Goal: Task Accomplishment & Management: Use online tool/utility

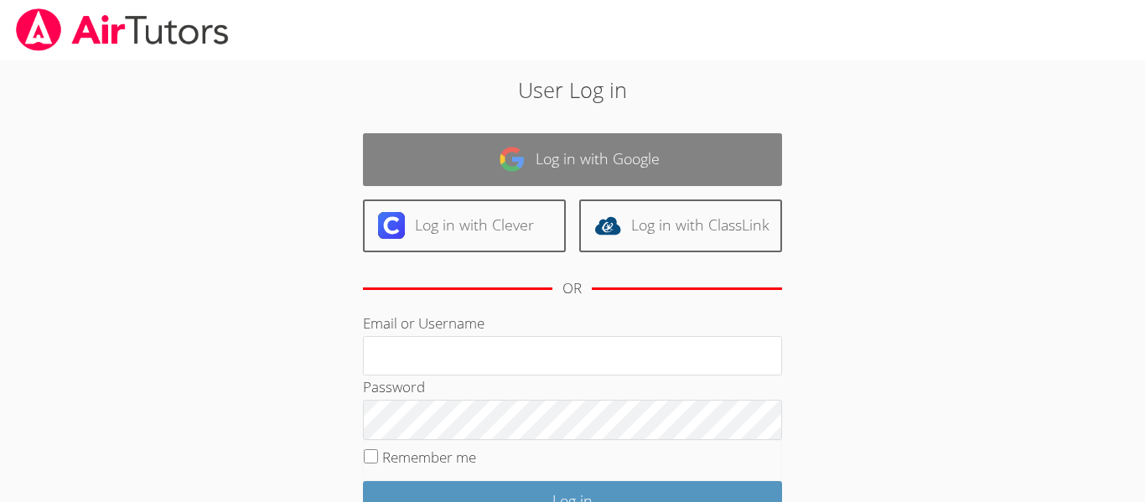
type input "k"
click at [532, 167] on link "Log in with Google" at bounding box center [572, 159] width 419 height 53
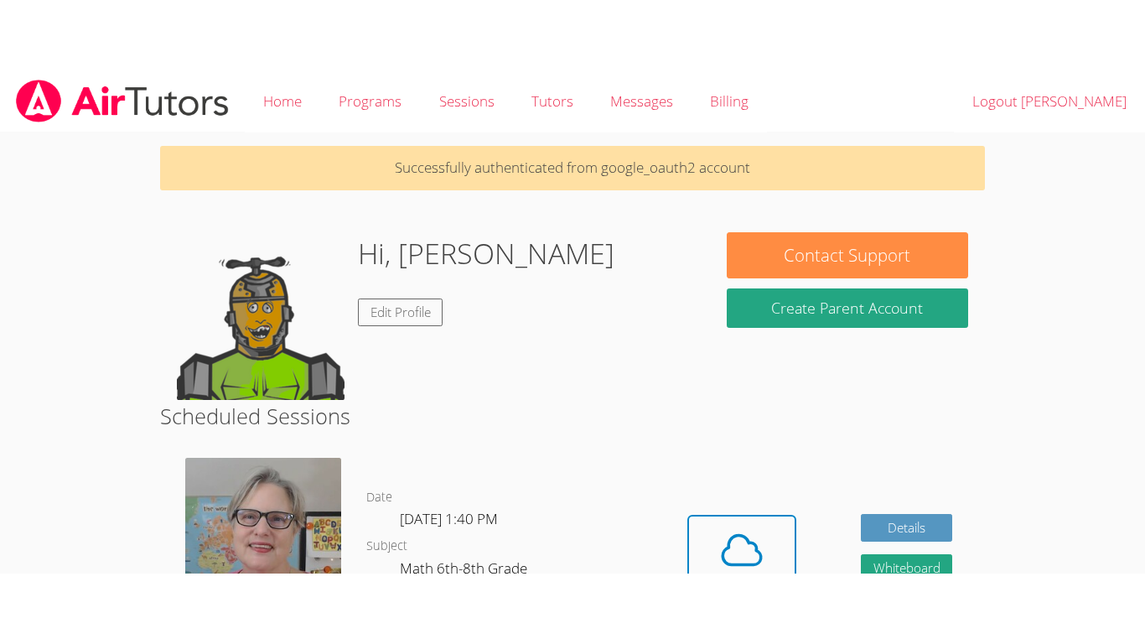
scroll to position [246, 0]
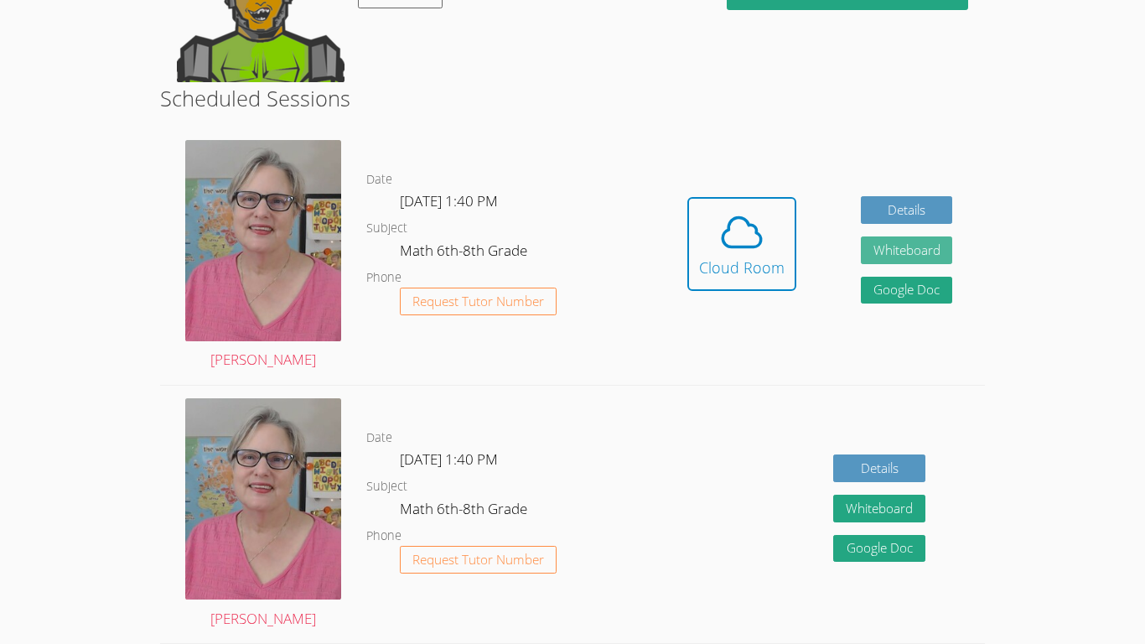
click at [867, 259] on button "Whiteboard" at bounding box center [907, 250] width 92 height 28
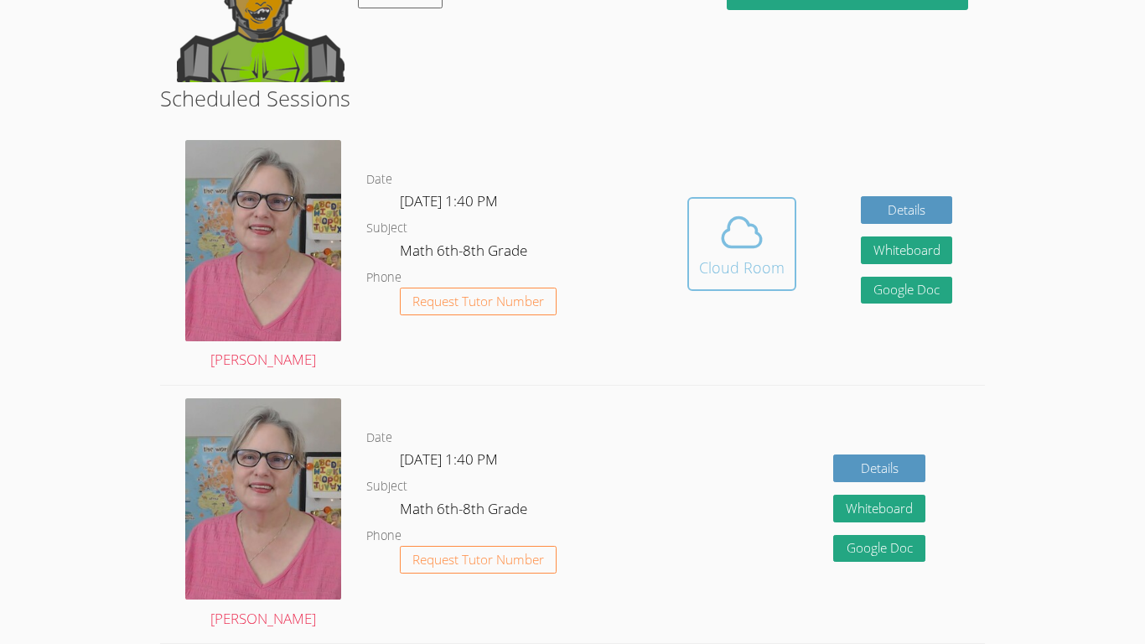
click at [720, 218] on icon at bounding box center [741, 232] width 47 height 47
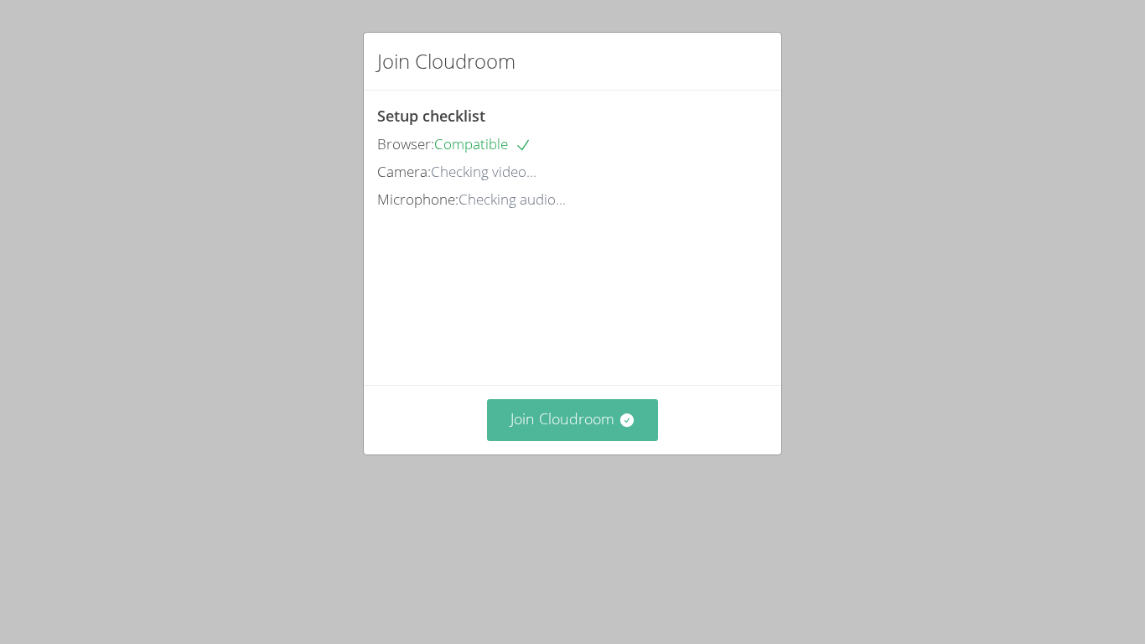
click at [562, 440] on button "Join Cloudroom" at bounding box center [573, 419] width 172 height 41
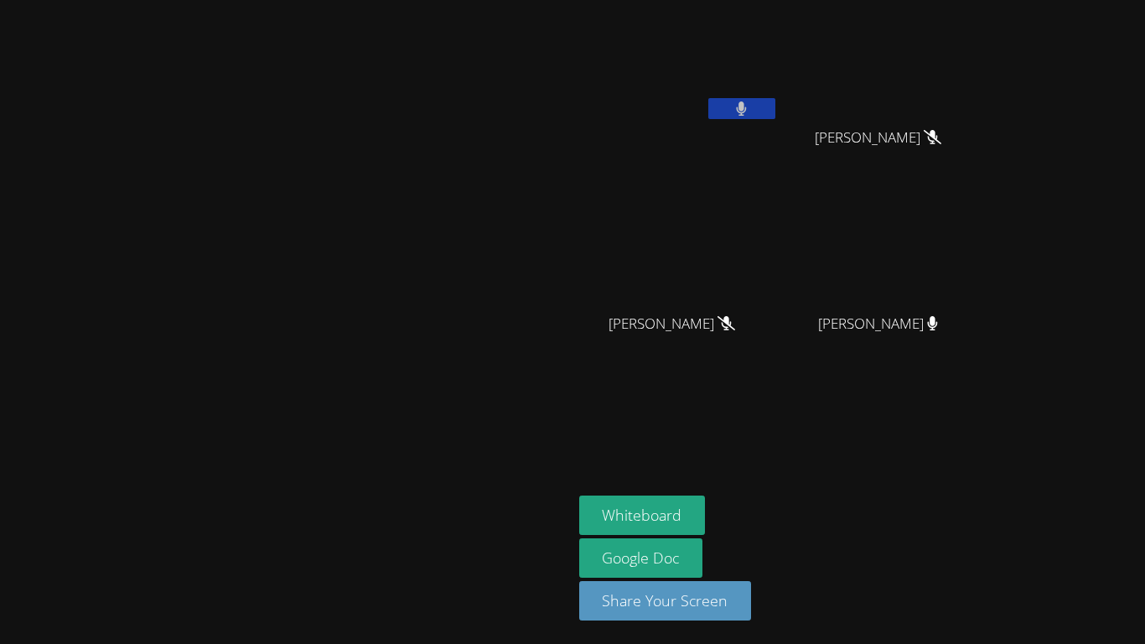
click at [412, 189] on video at bounding box center [286, 289] width 252 height 314
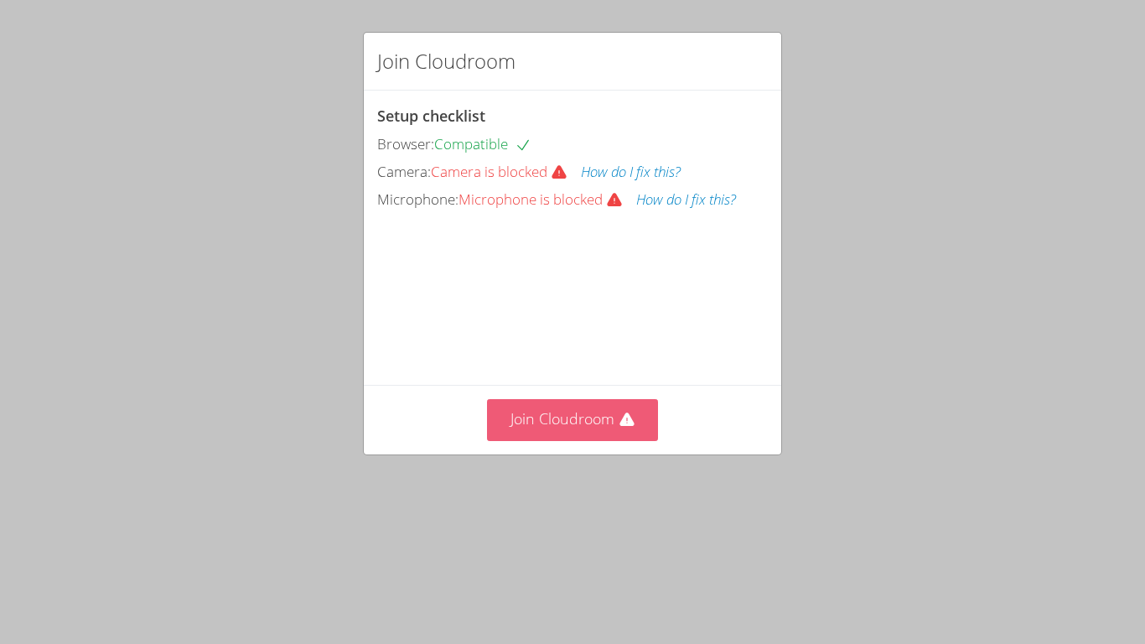
click at [583, 440] on button "Join Cloudroom" at bounding box center [573, 419] width 172 height 41
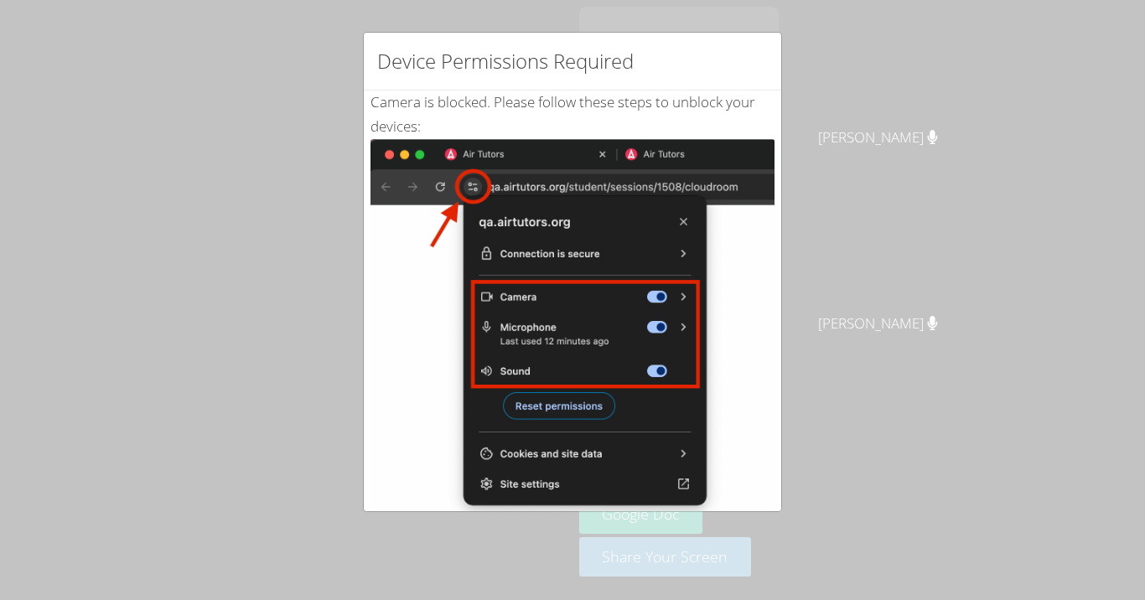
click at [714, 200] on img at bounding box center [573, 328] width 404 height 379
click at [240, 148] on div "Device Permissions Required Camera is blocked . Please follow these steps to un…" at bounding box center [572, 300] width 1145 height 600
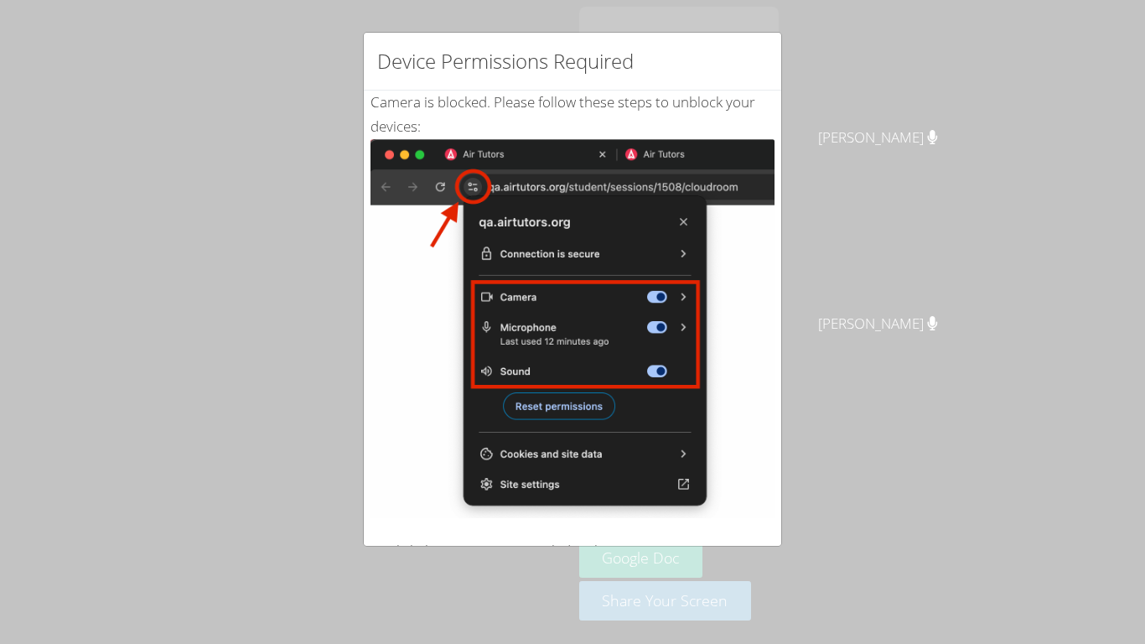
click at [868, 116] on div "Device Permissions Required Camera is blocked . Please follow these steps to un…" at bounding box center [572, 322] width 1145 height 644
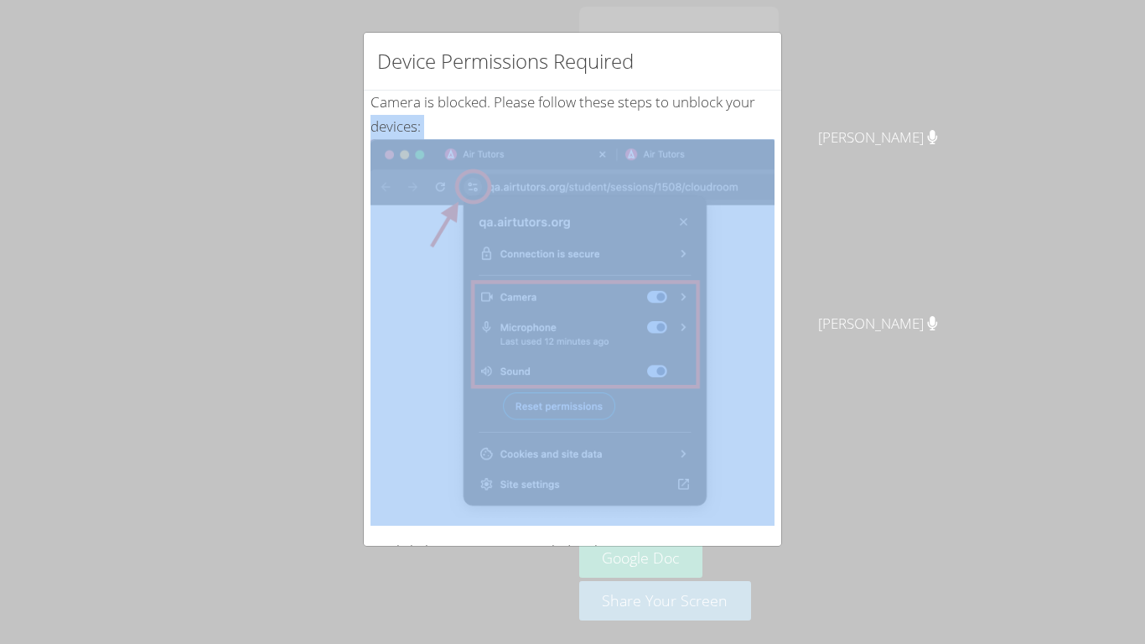
drag, startPoint x: 781, startPoint y: 97, endPoint x: 796, endPoint y: 213, distance: 116.6
click at [796, 213] on div "Device Permissions Required Camera is blocked . Please follow these steps to un…" at bounding box center [572, 322] width 1145 height 644
click at [307, 275] on div "Device Permissions Required Camera is blocked . Please follow these steps to un…" at bounding box center [572, 322] width 1145 height 644
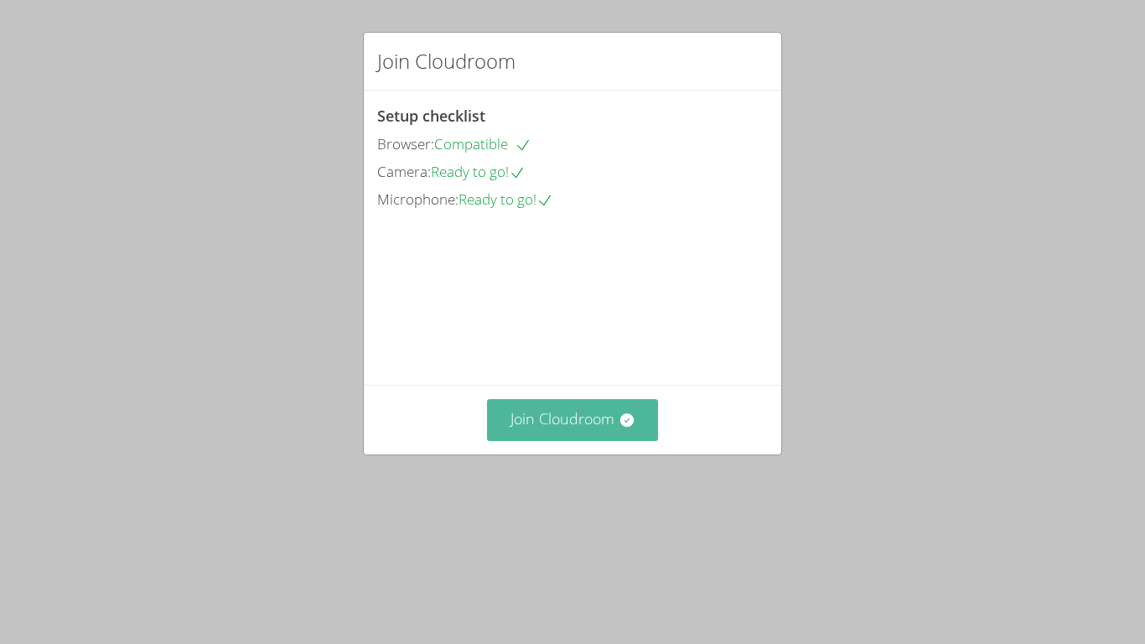
click at [583, 440] on button "Join Cloudroom" at bounding box center [573, 419] width 172 height 41
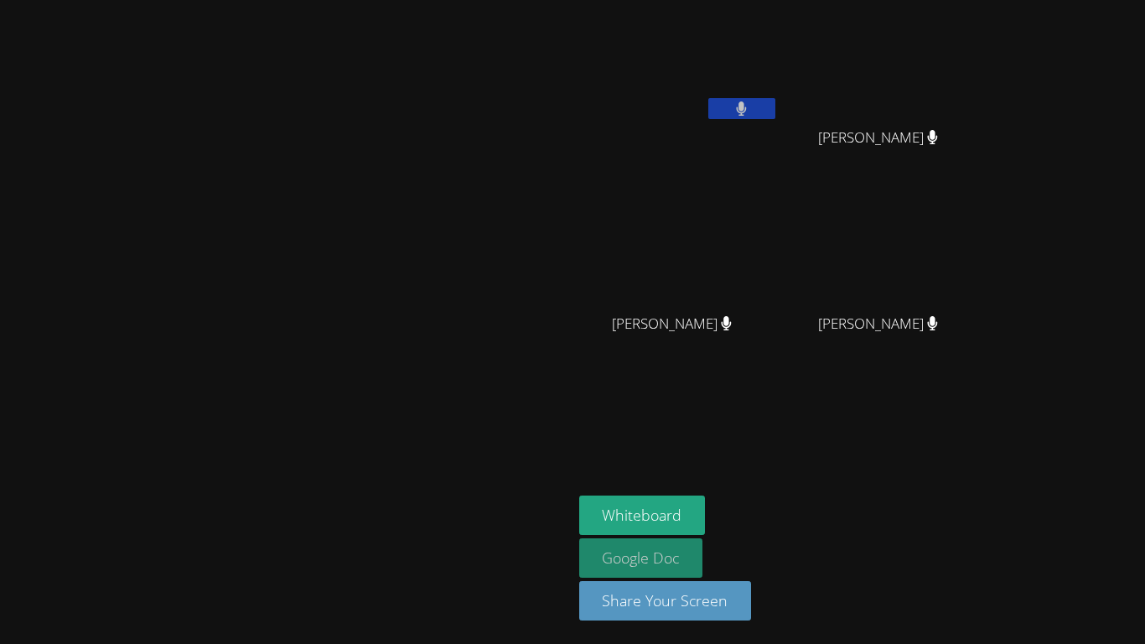
click at [703, 557] on link "Google Doc" at bounding box center [641, 557] width 124 height 39
click at [775, 113] on button at bounding box center [741, 108] width 67 height 21
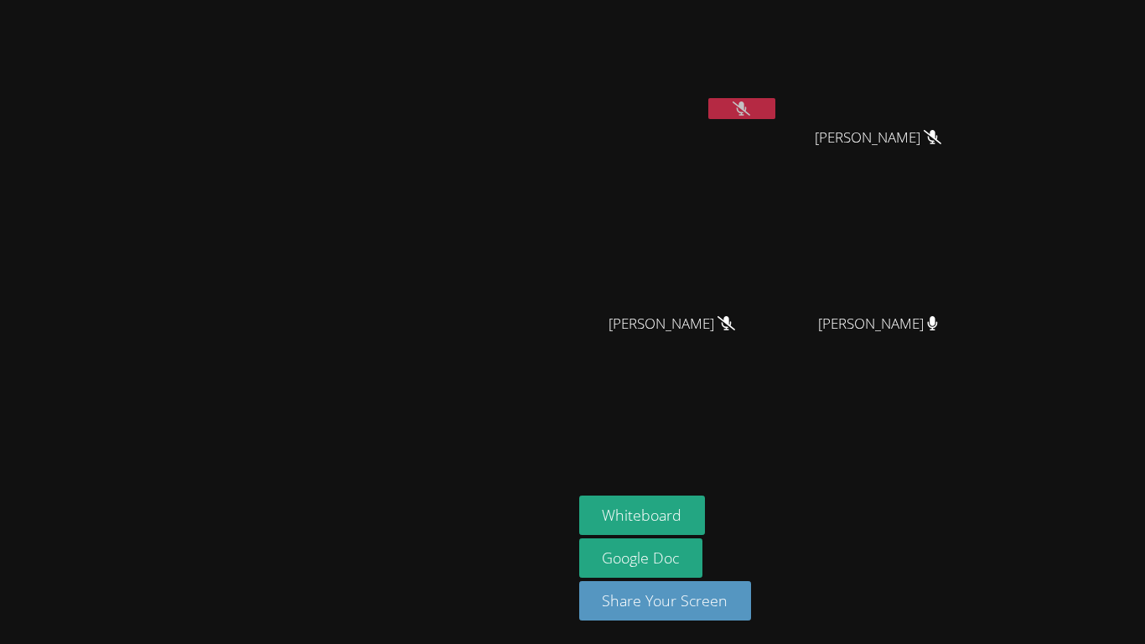
click at [775, 113] on button at bounding box center [741, 108] width 67 height 21
click at [747, 114] on icon at bounding box center [741, 108] width 11 height 14
click at [750, 114] on icon at bounding box center [742, 108] width 18 height 14
click at [755, 269] on video at bounding box center [679, 249] width 200 height 112
click at [775, 103] on button at bounding box center [741, 108] width 67 height 21
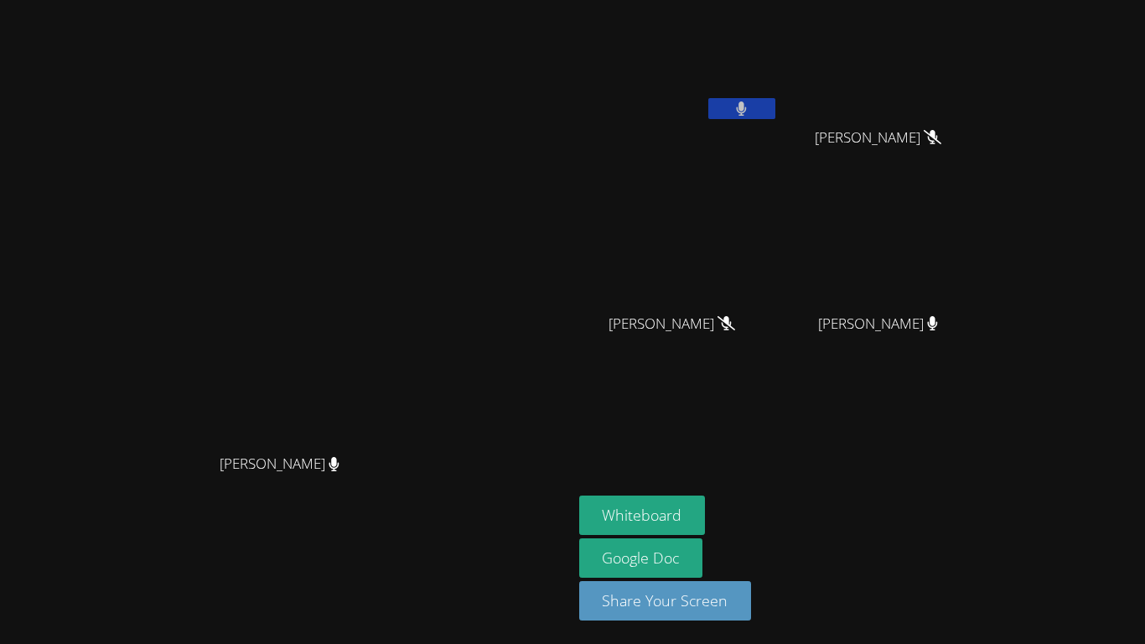
click at [775, 103] on button at bounding box center [741, 108] width 67 height 21
click at [775, 108] on button at bounding box center [741, 108] width 67 height 21
click at [339, 471] on icon at bounding box center [334, 464] width 10 height 14
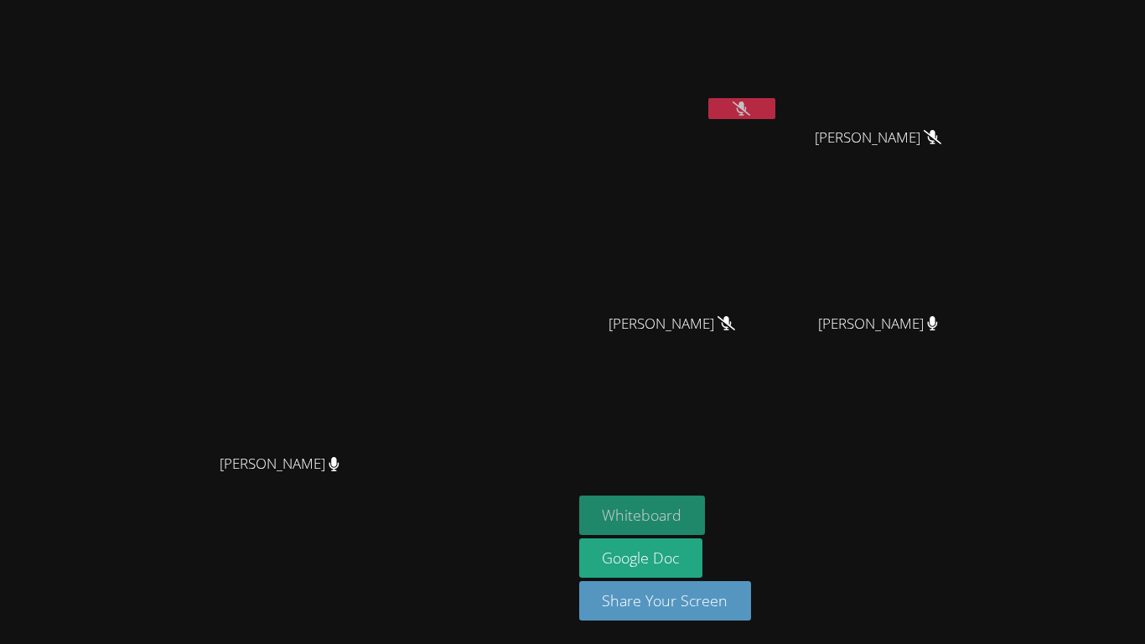
click at [706, 516] on button "Whiteboard" at bounding box center [642, 514] width 127 height 39
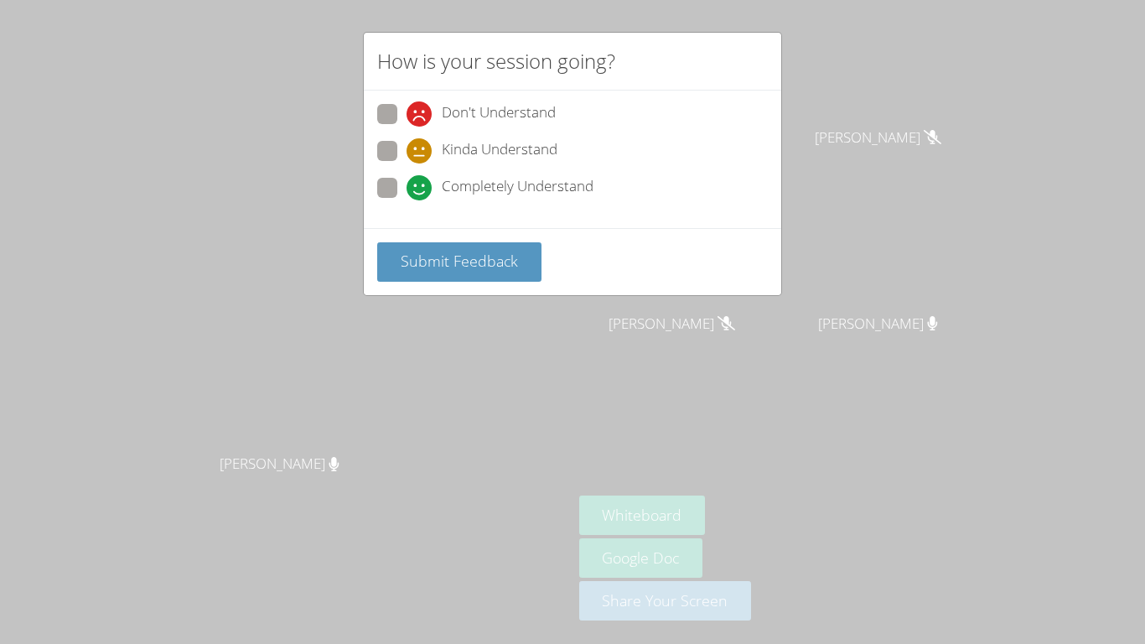
click at [376, 112] on div "Don't Understand Kinda Understand Completely Understand" at bounding box center [572, 159] width 417 height 137
click at [407, 163] on span at bounding box center [407, 163] width 0 height 0
click at [407, 153] on input "Kinda Understand" at bounding box center [414, 148] width 14 height 14
radio input "true"
click at [439, 278] on button "Submit Feedback" at bounding box center [459, 261] width 164 height 39
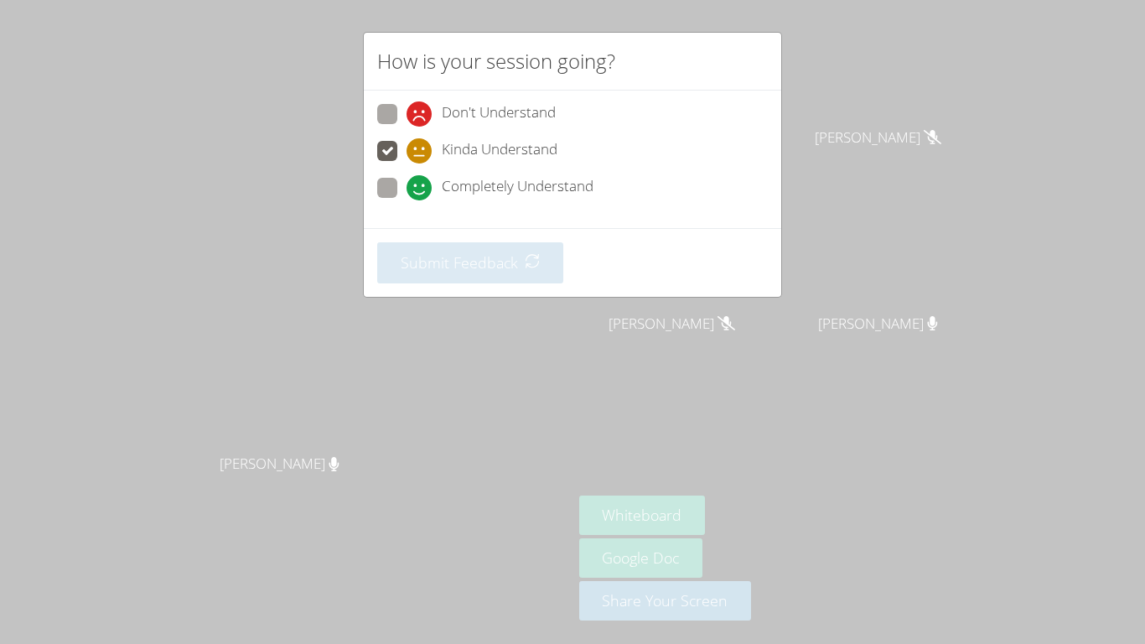
click at [511, 297] on div "Submit Feedback" at bounding box center [572, 262] width 417 height 69
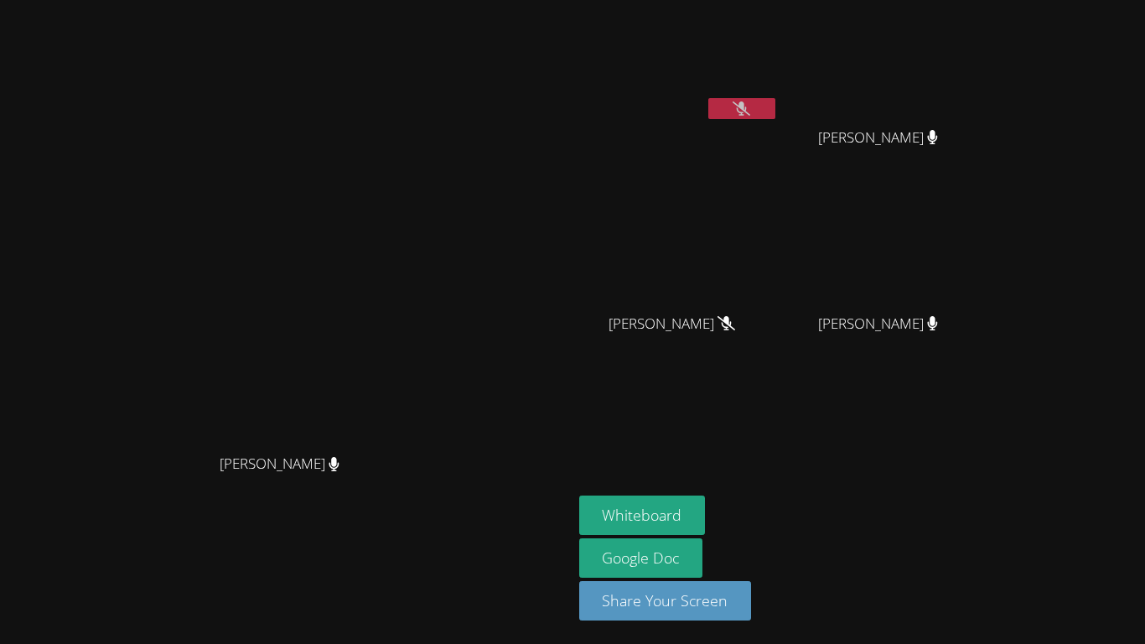
click at [750, 115] on icon at bounding box center [742, 108] width 18 height 14
click at [329, 177] on video at bounding box center [286, 289] width 252 height 314
click at [329, 179] on video at bounding box center [286, 289] width 252 height 314
